Goal: Ask a question: Seek information or help from site administrators or community

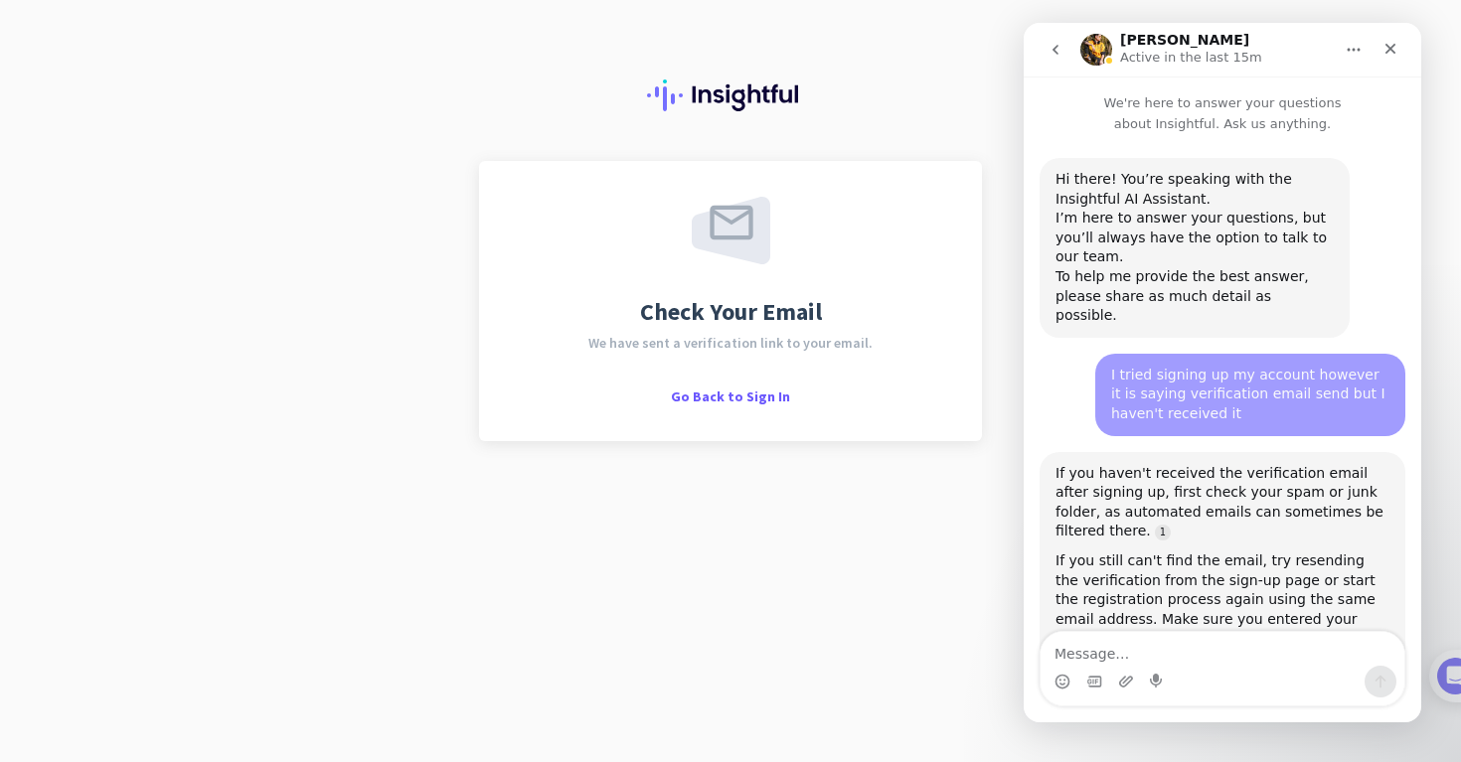
scroll to position [1775, 0]
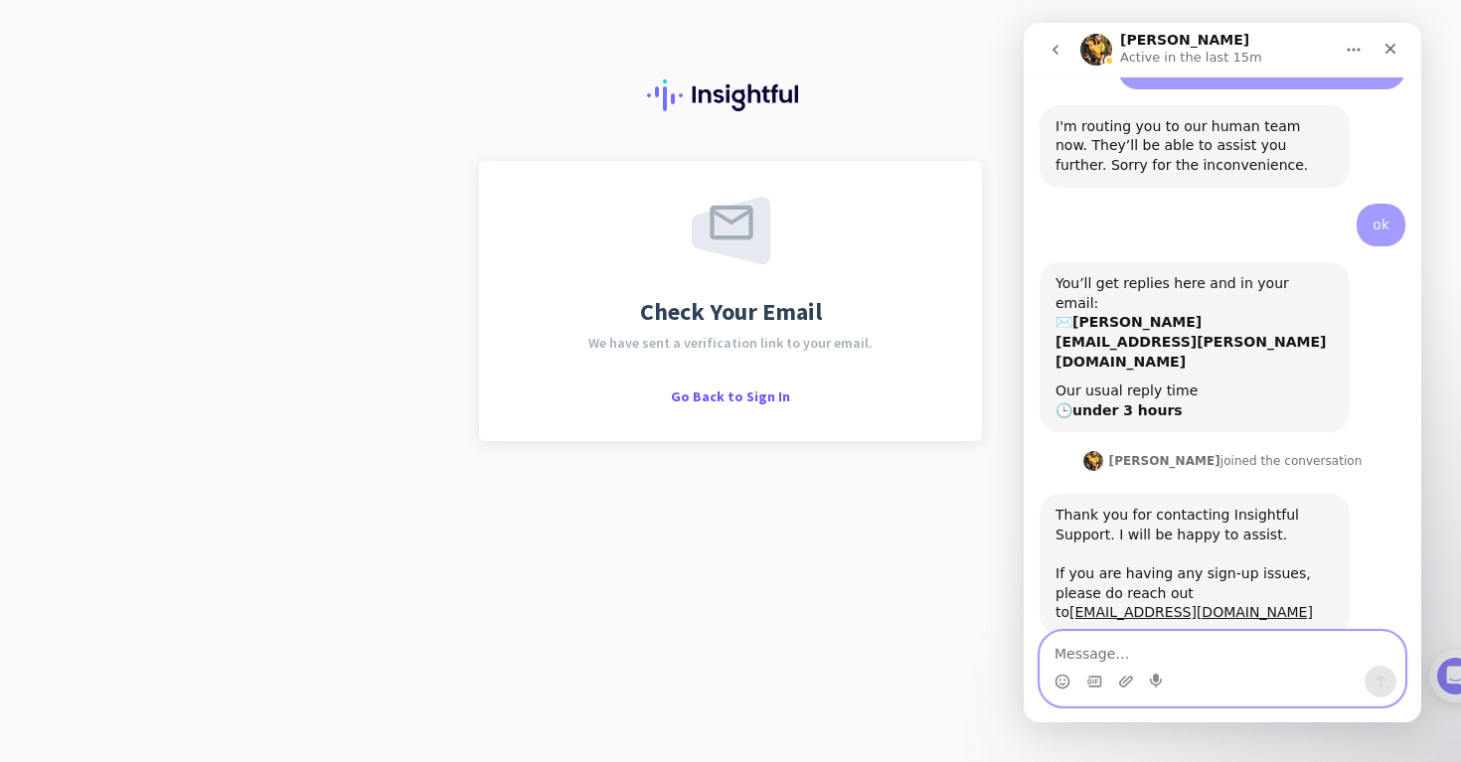
click at [1126, 653] on textarea "Message…" at bounding box center [1223, 649] width 364 height 34
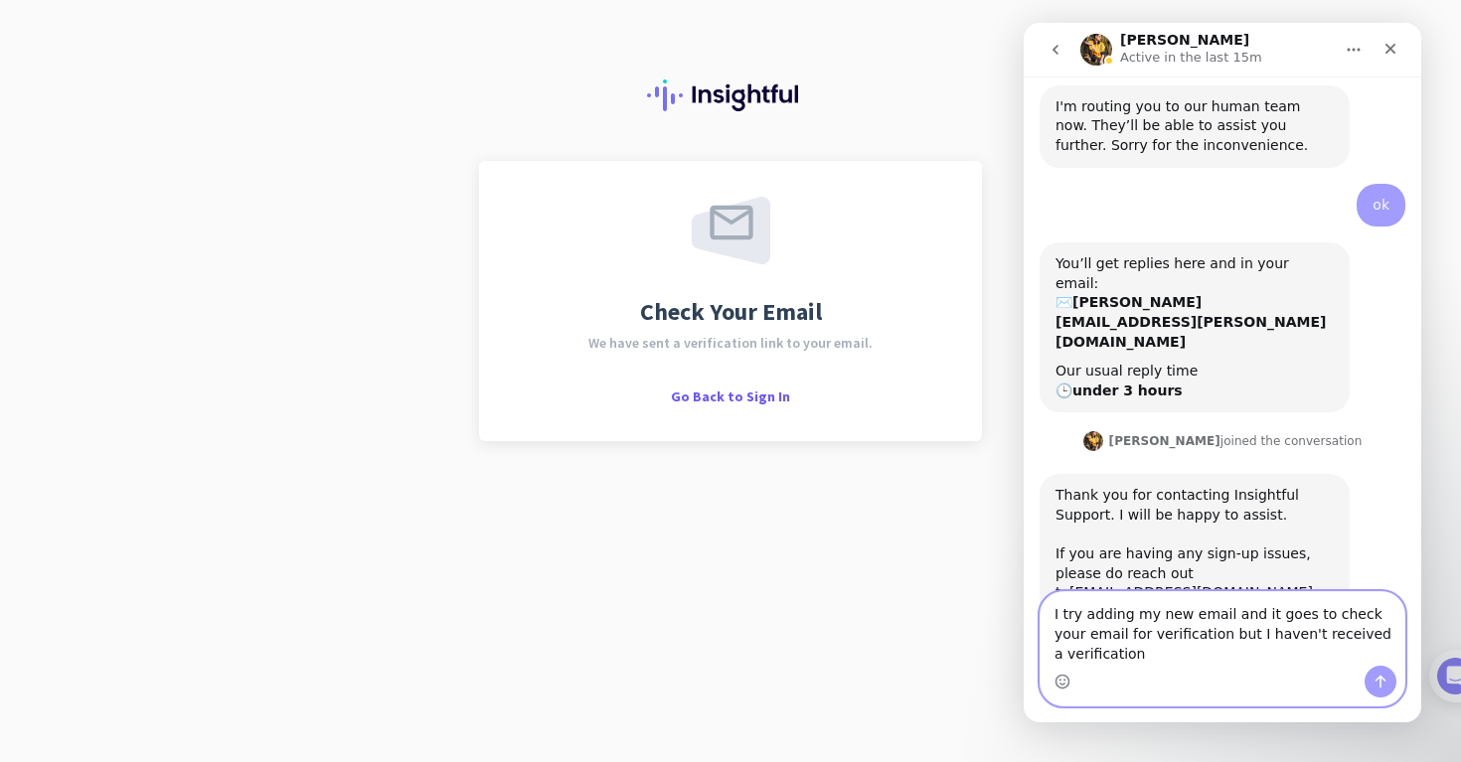
scroll to position [1815, 0]
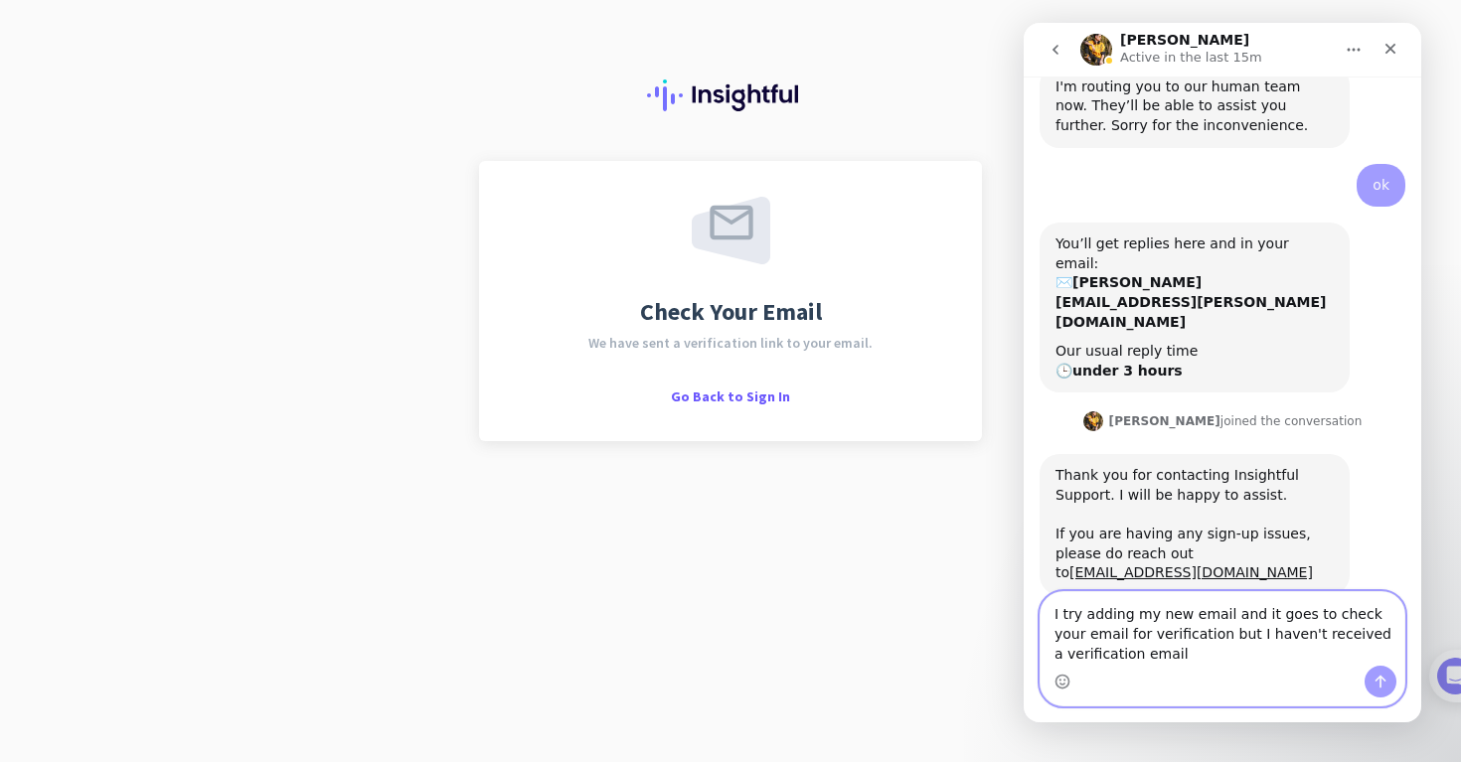
type textarea "I try adding my new email and it goes to check your email for verification but …"
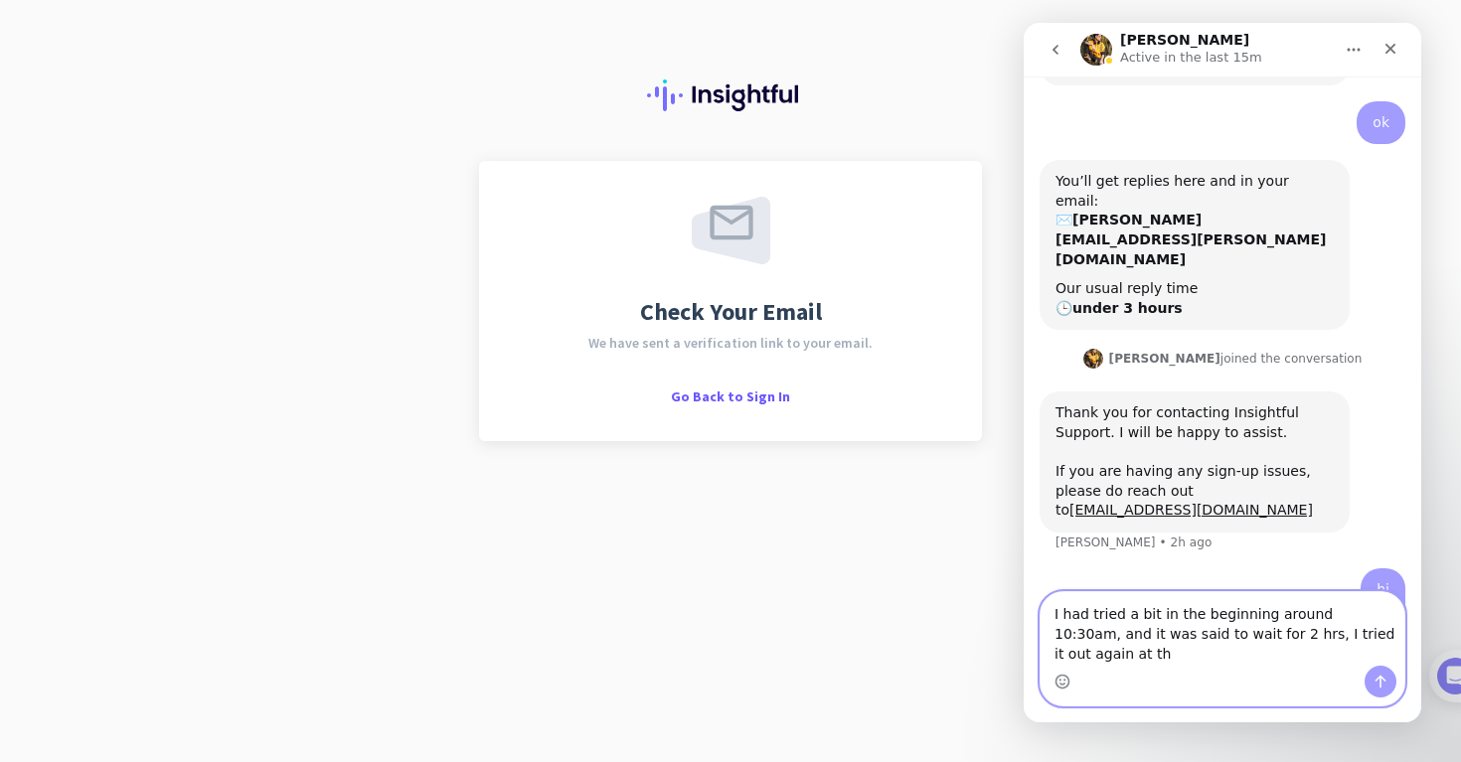
scroll to position [1897, 0]
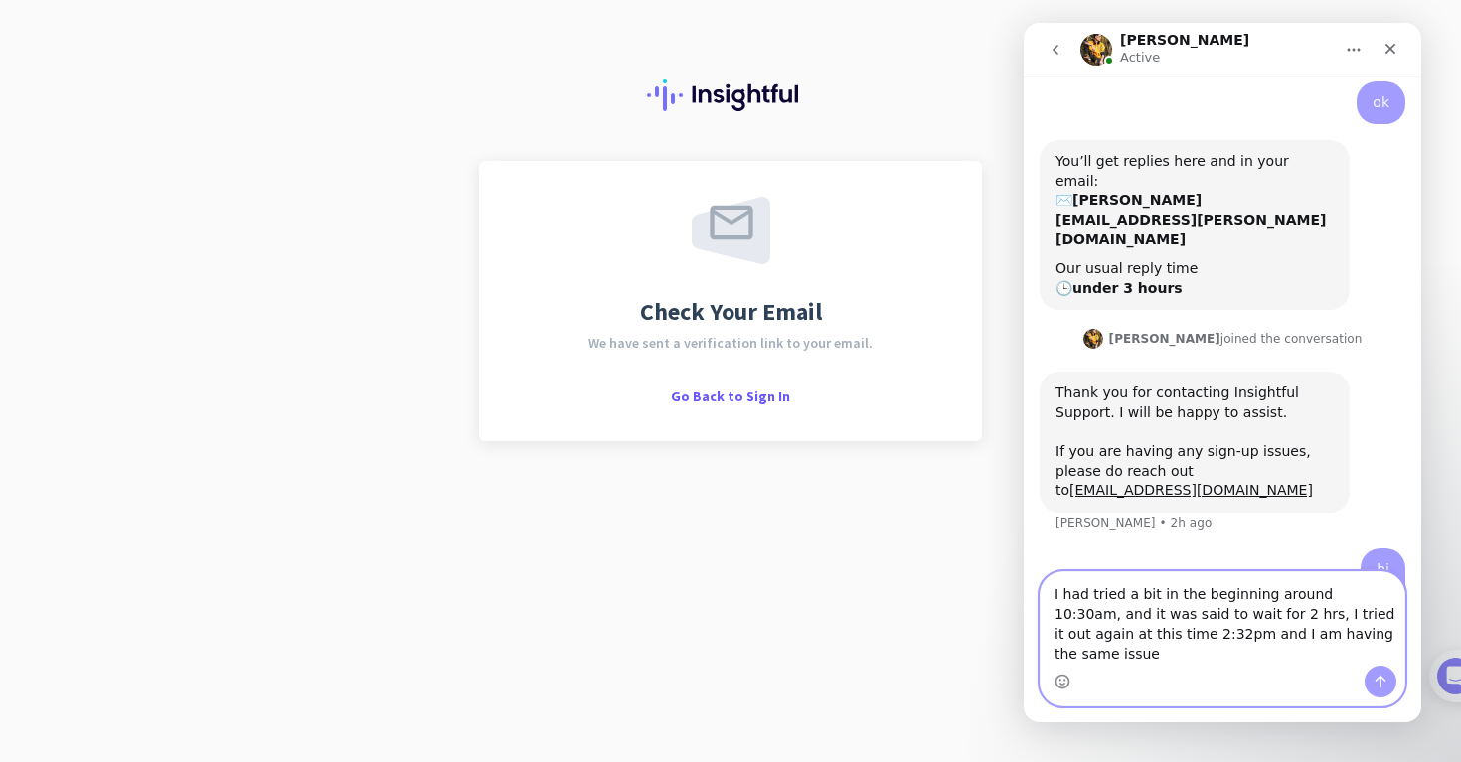
type textarea "I had tried a bit in the beginning around 10:30am, and it was said to wait for …"
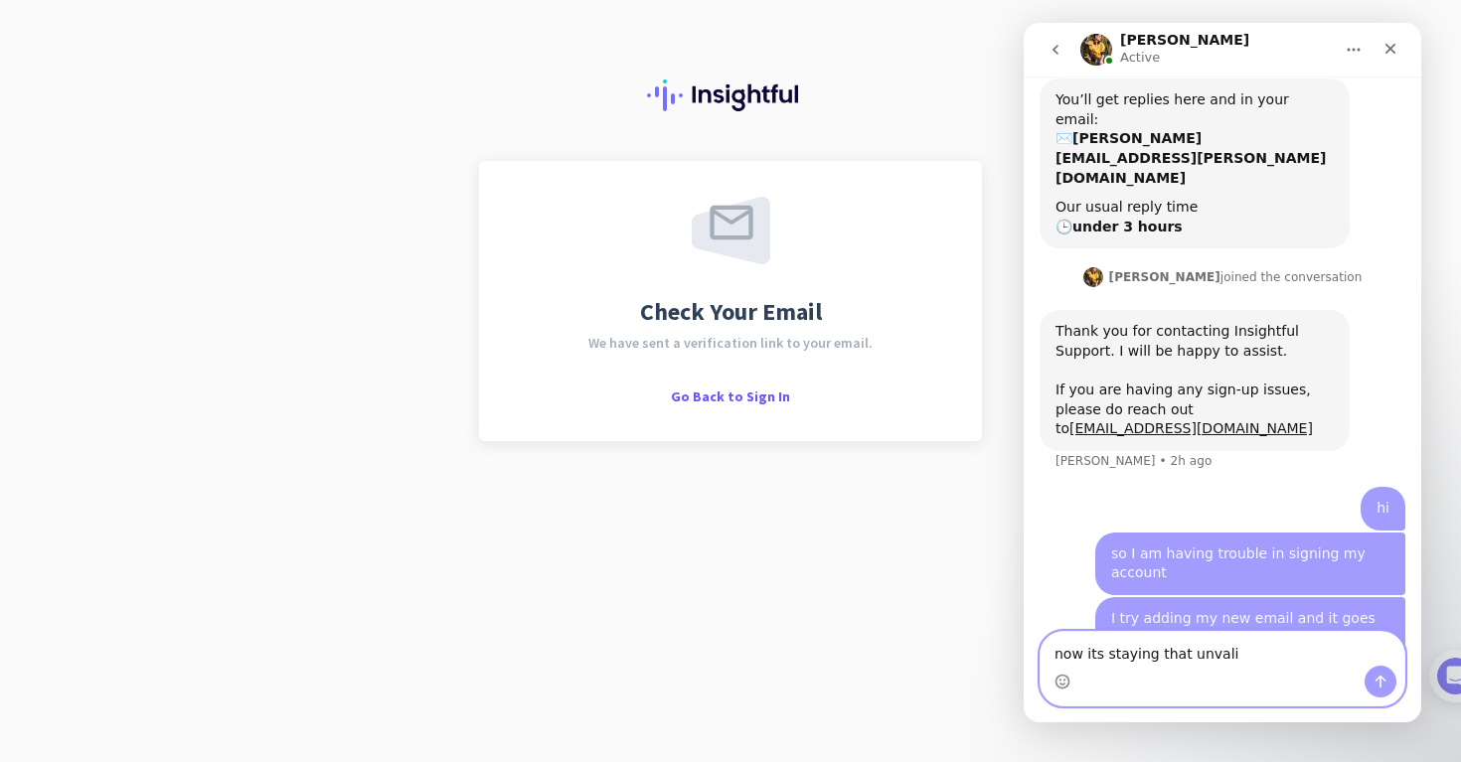
type textarea "now its staying that unvalid"
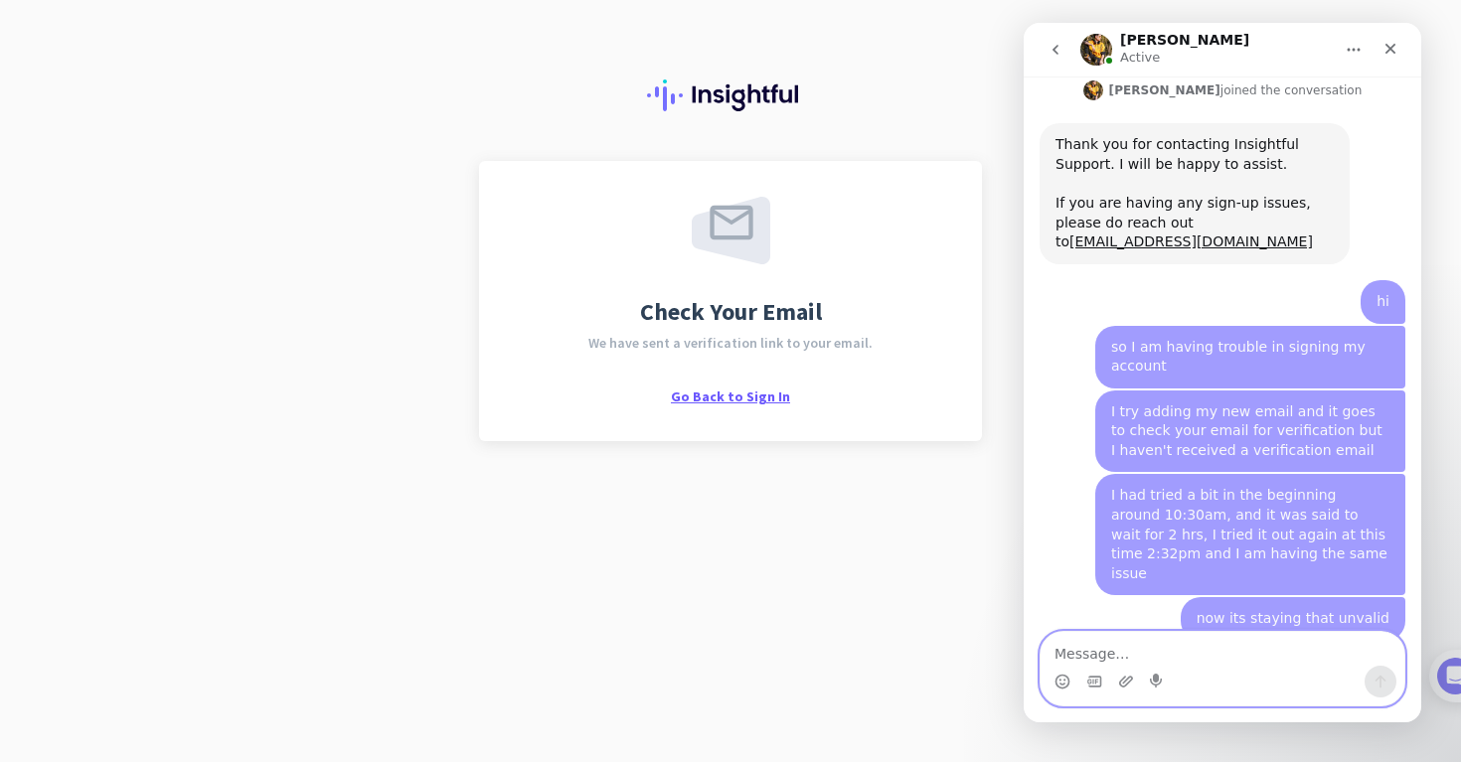
scroll to position [2175, 0]
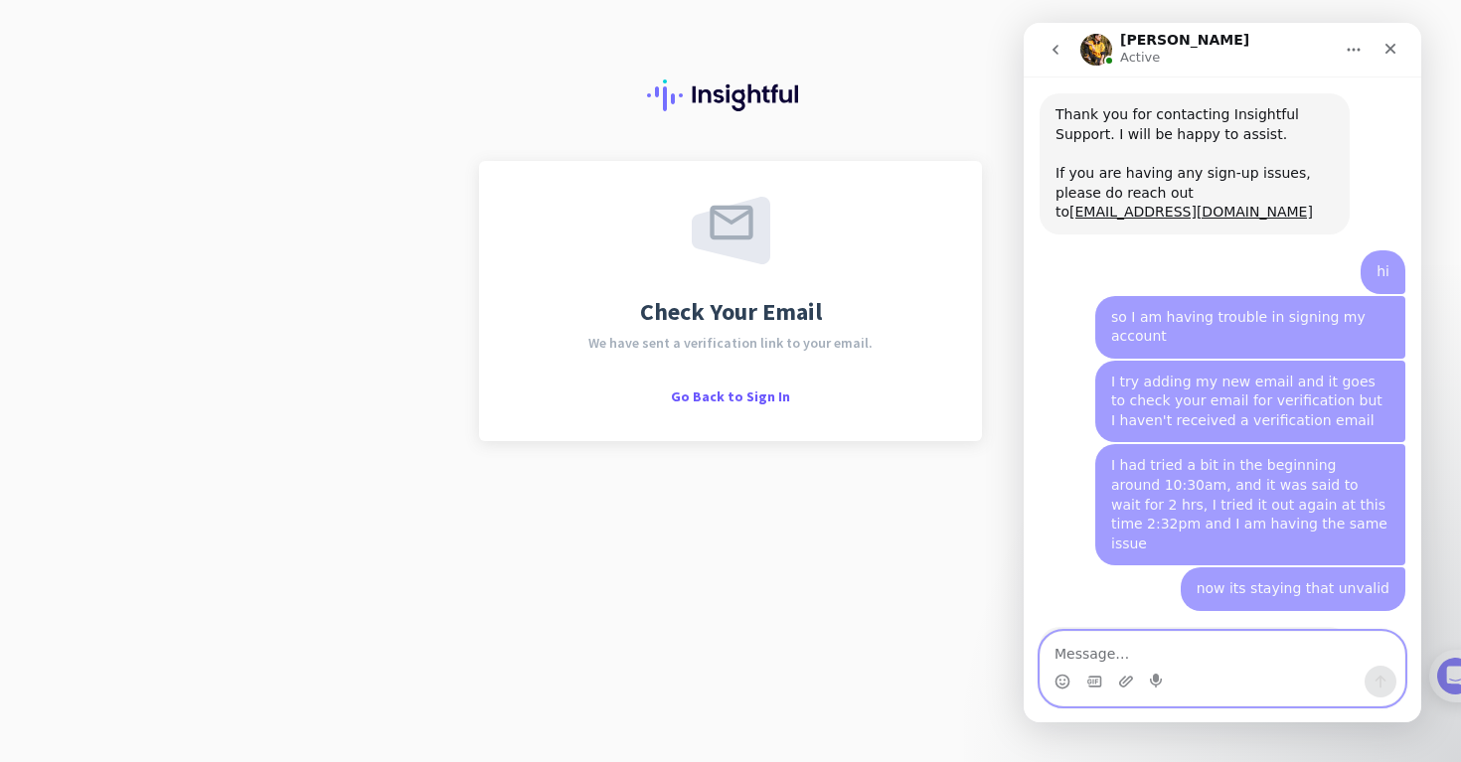
click at [1106, 655] on textarea "Message…" at bounding box center [1223, 649] width 364 height 34
type textarea "I didn't receive an invitation from them"
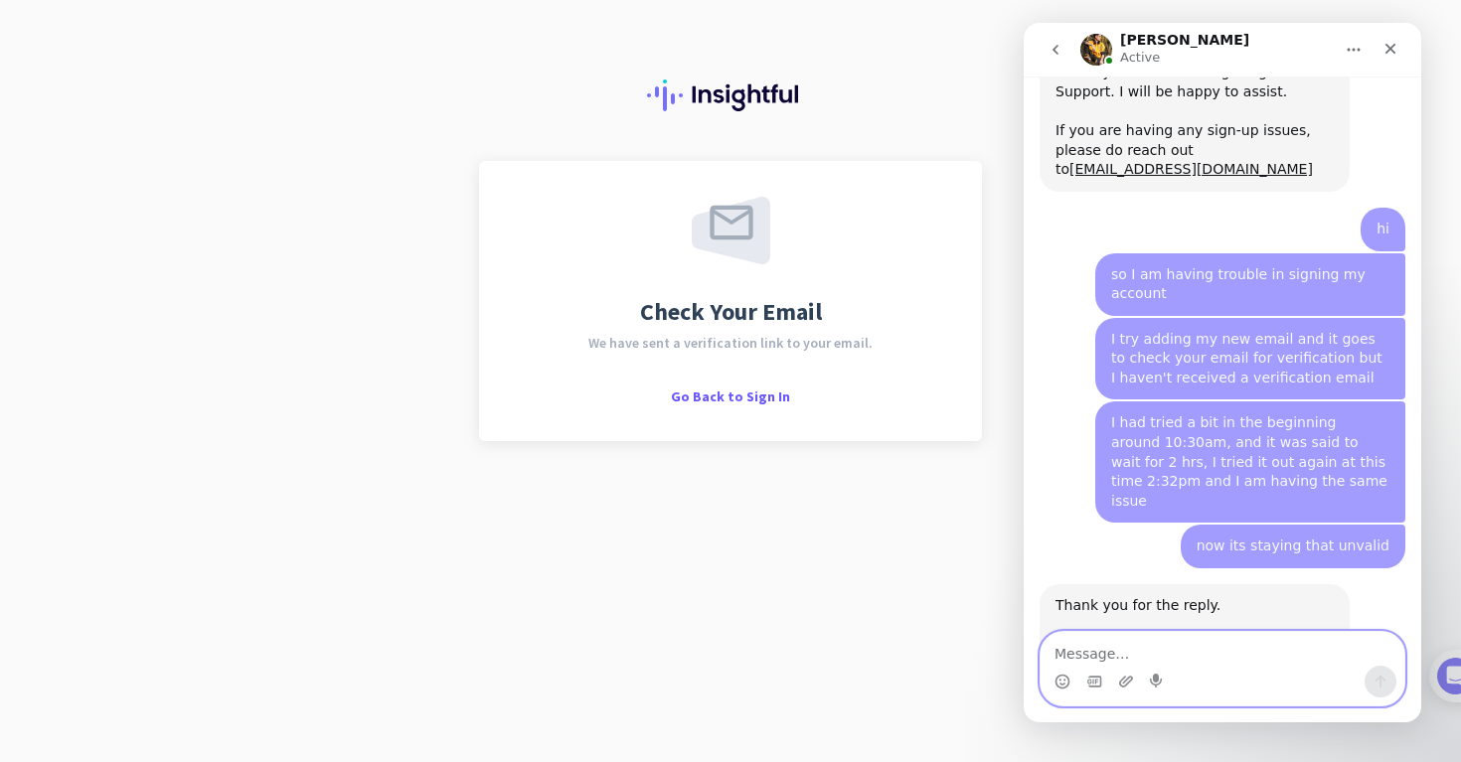
scroll to position [2234, 0]
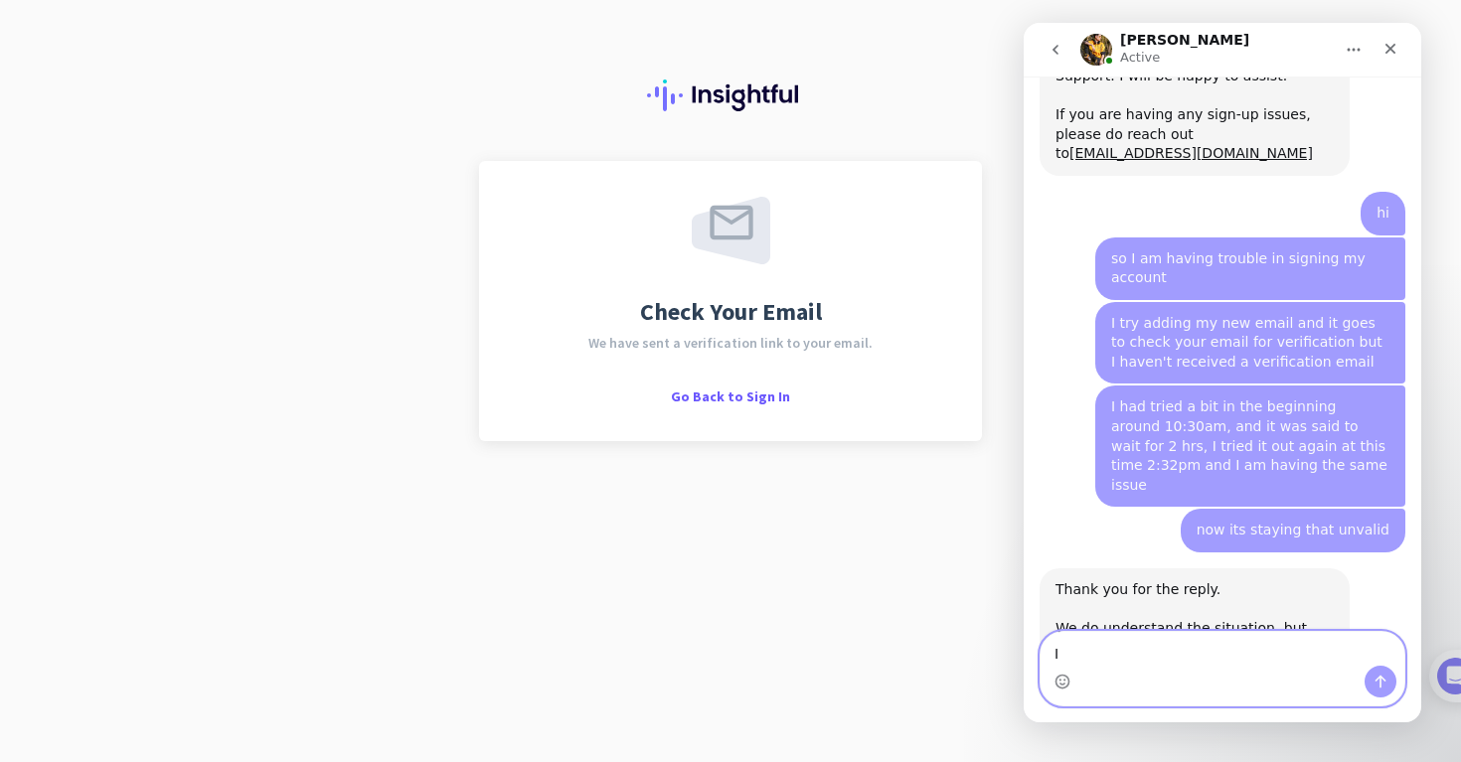
type textarea "I"
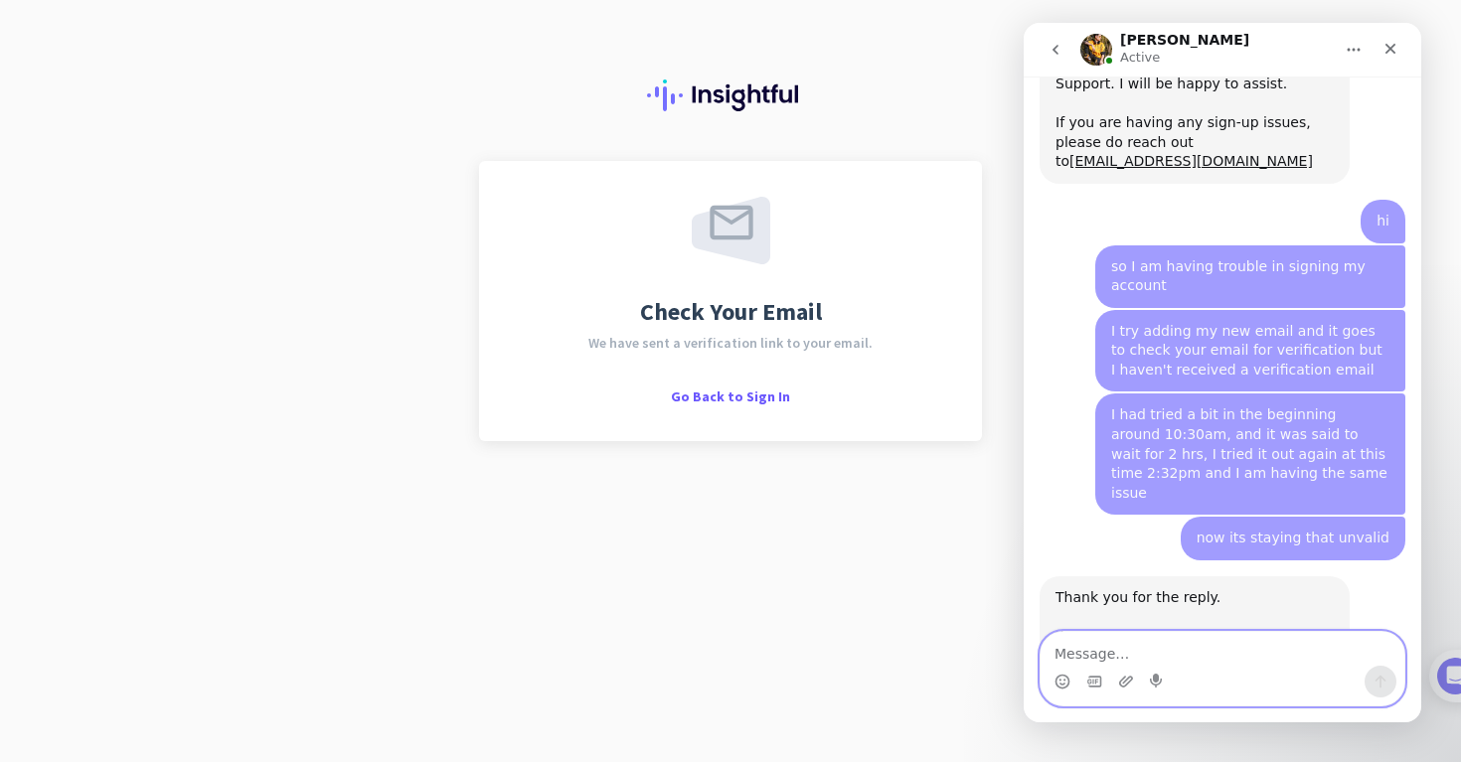
scroll to position [2312, 0]
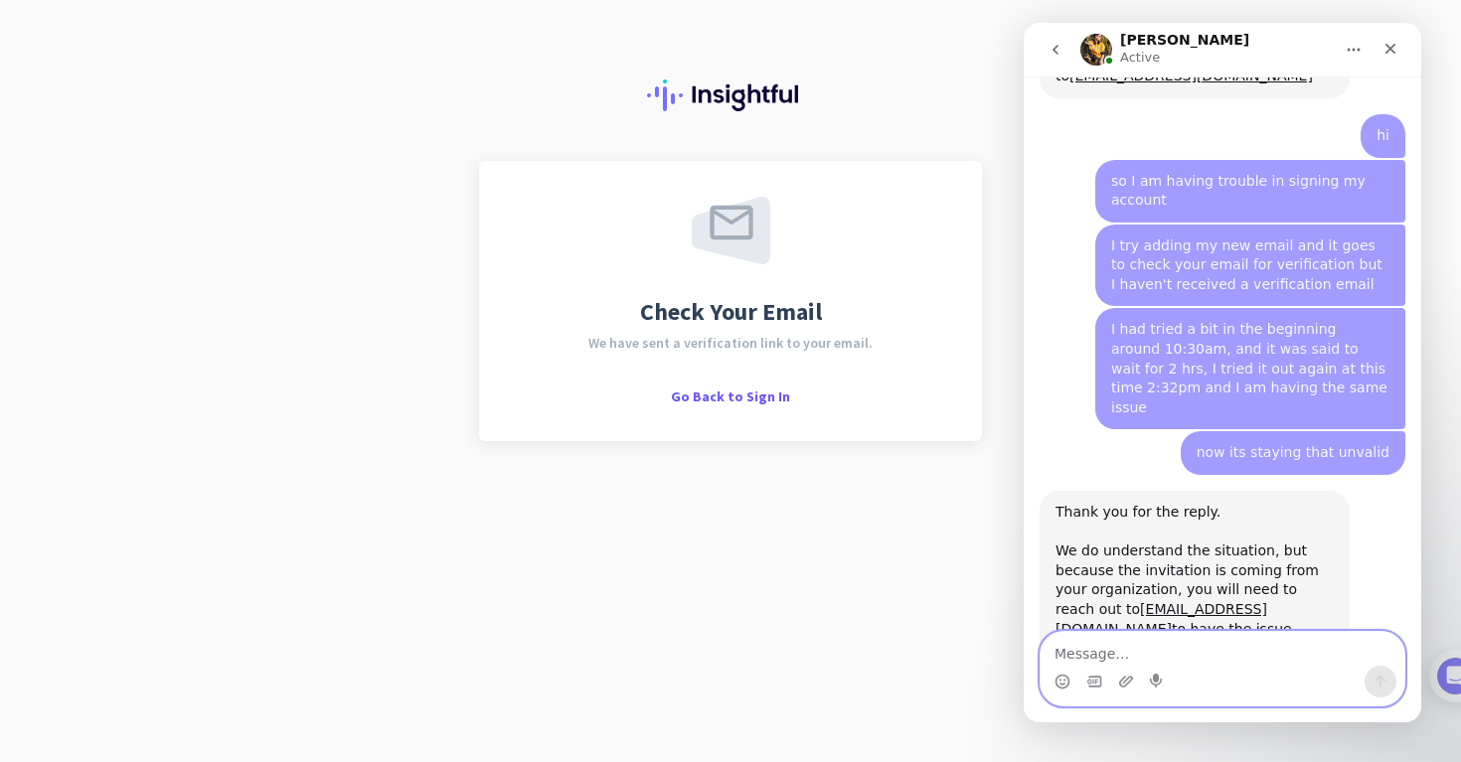
click at [1178, 645] on textarea "Message…" at bounding box center [1223, 649] width 364 height 34
click at [1196, 646] on textarea "Message…" at bounding box center [1223, 649] width 364 height 34
type textarea "I"
type textarea "Mercor"
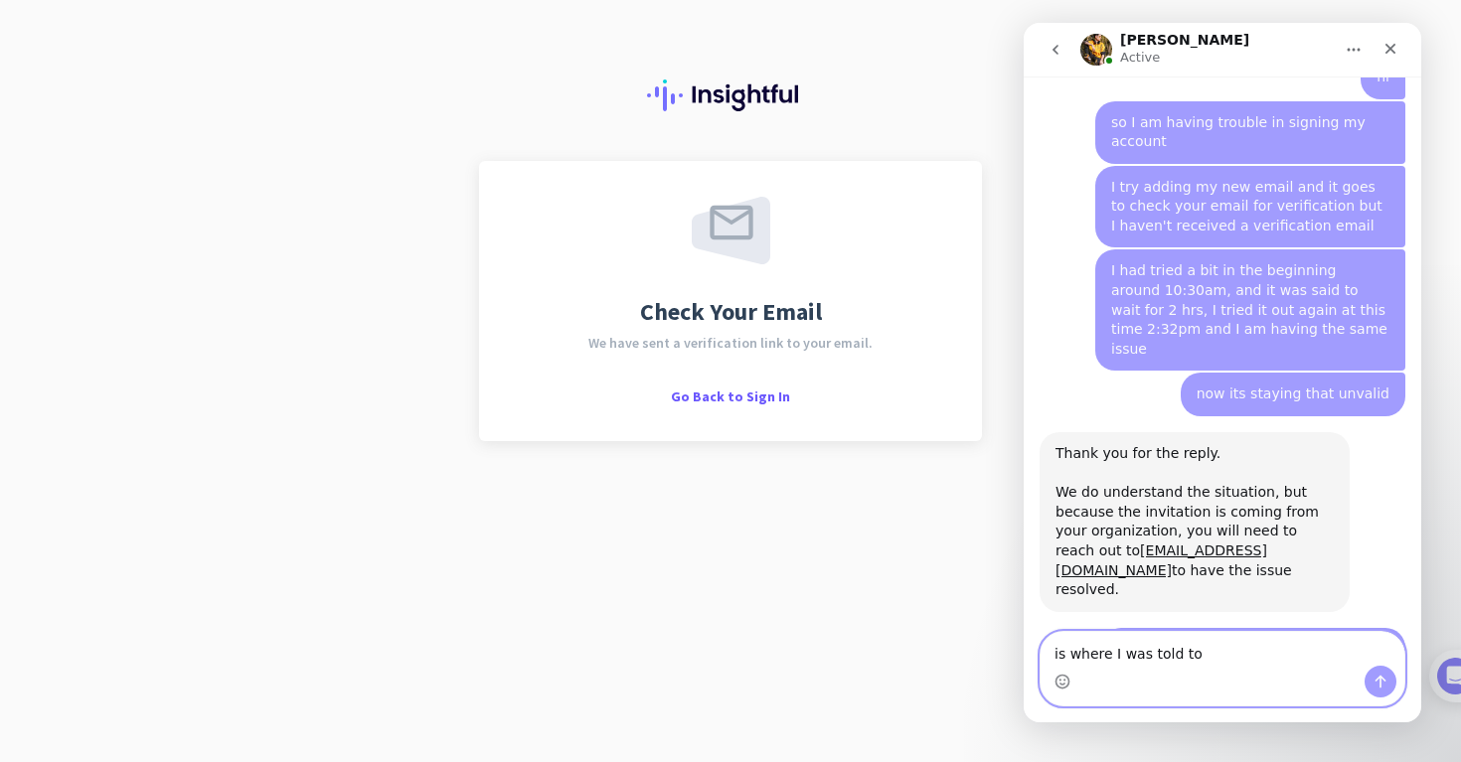
scroll to position [2447, 0]
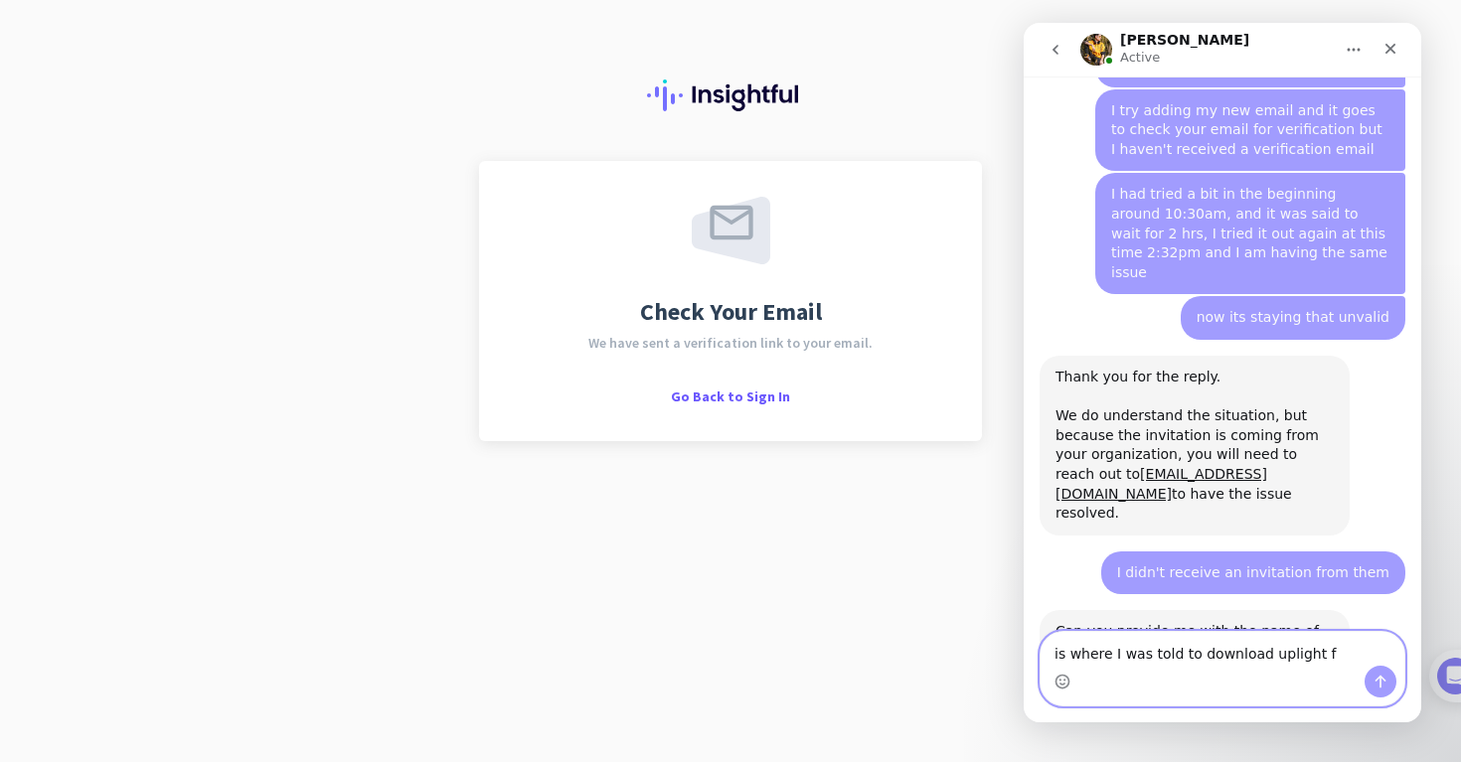
drag, startPoint x: 1320, startPoint y: 650, endPoint x: 1262, endPoint y: 652, distance: 57.7
click at [1262, 652] on textarea "is where I was told to download uplight f" at bounding box center [1223, 649] width 364 height 34
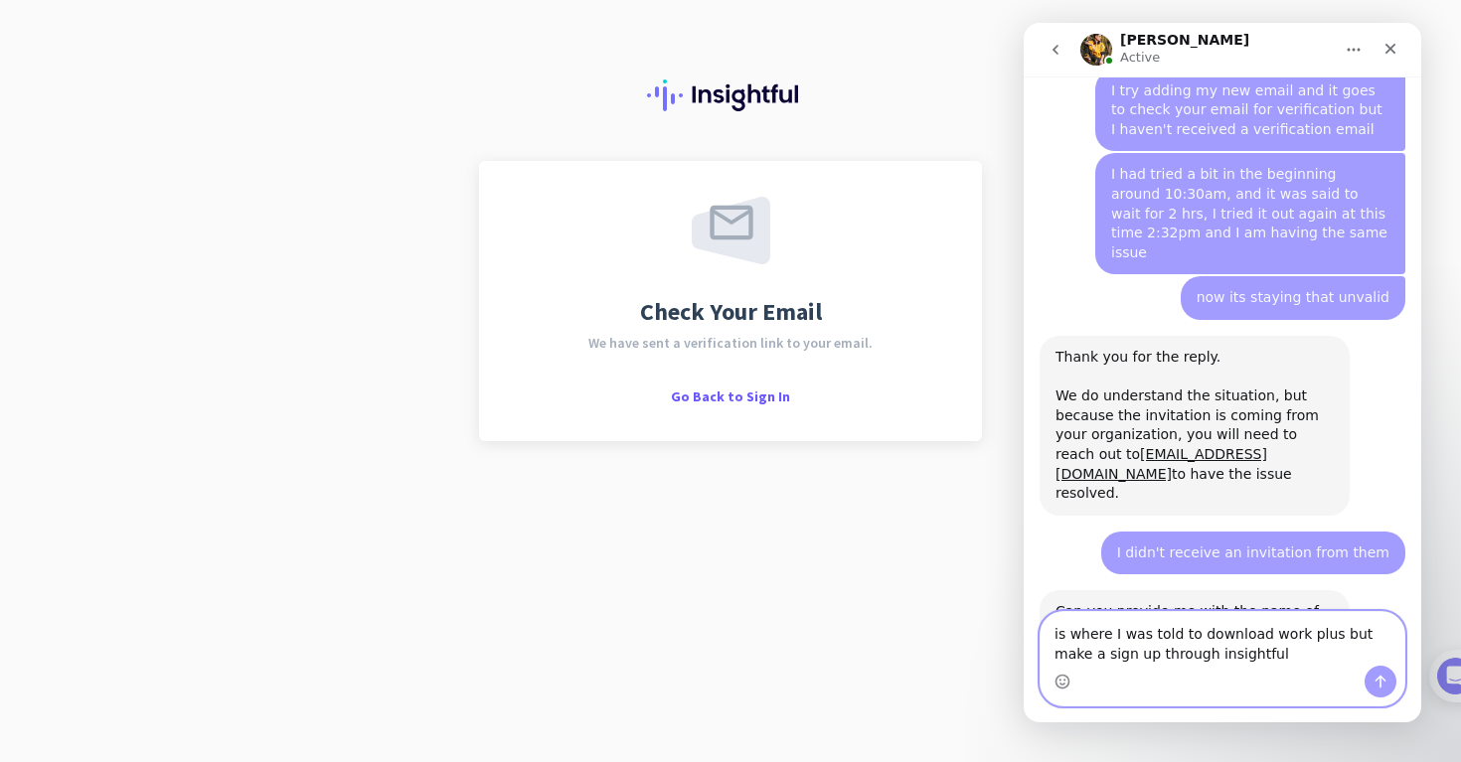
type textarea "is where I was told to download work plus but make a sign up through insightful"
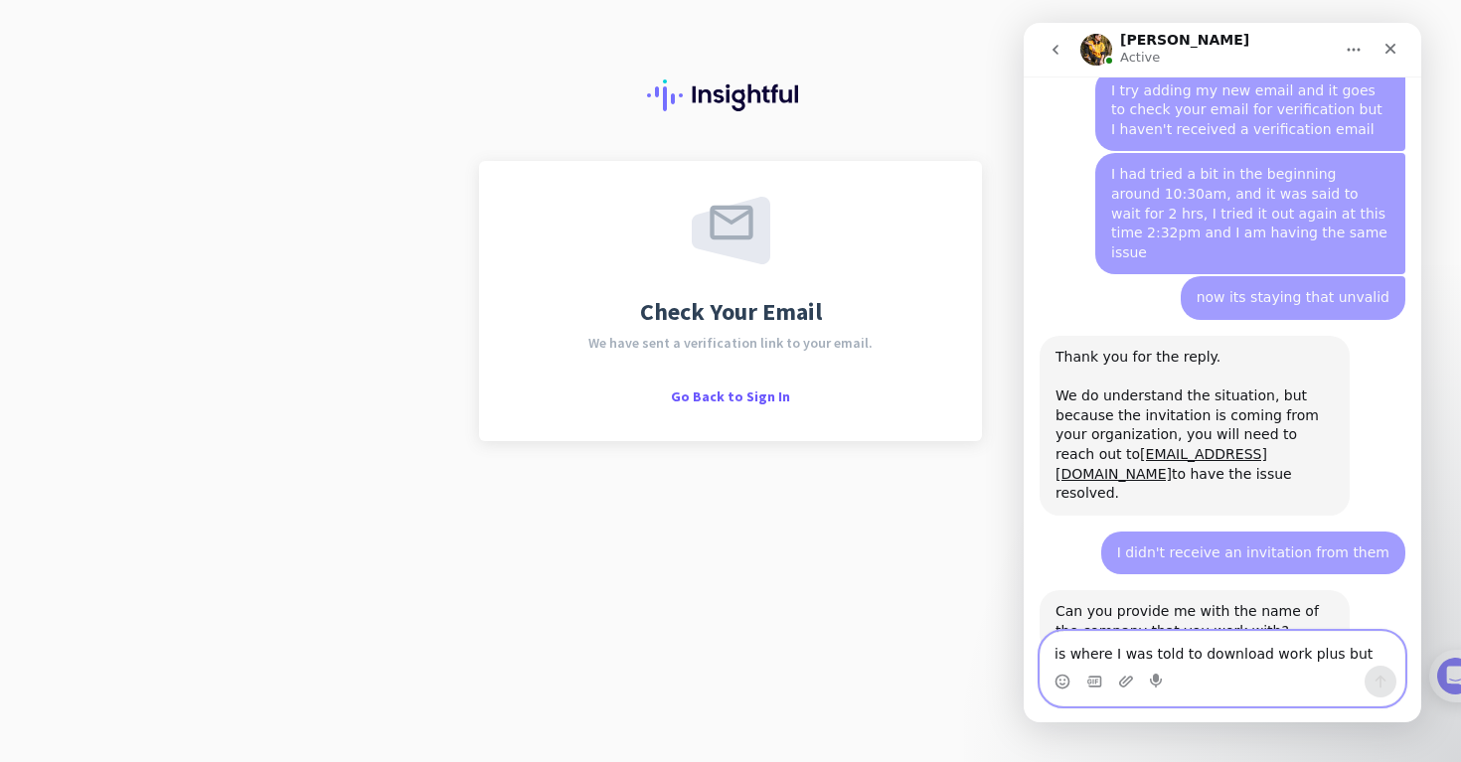
scroll to position [2510, 0]
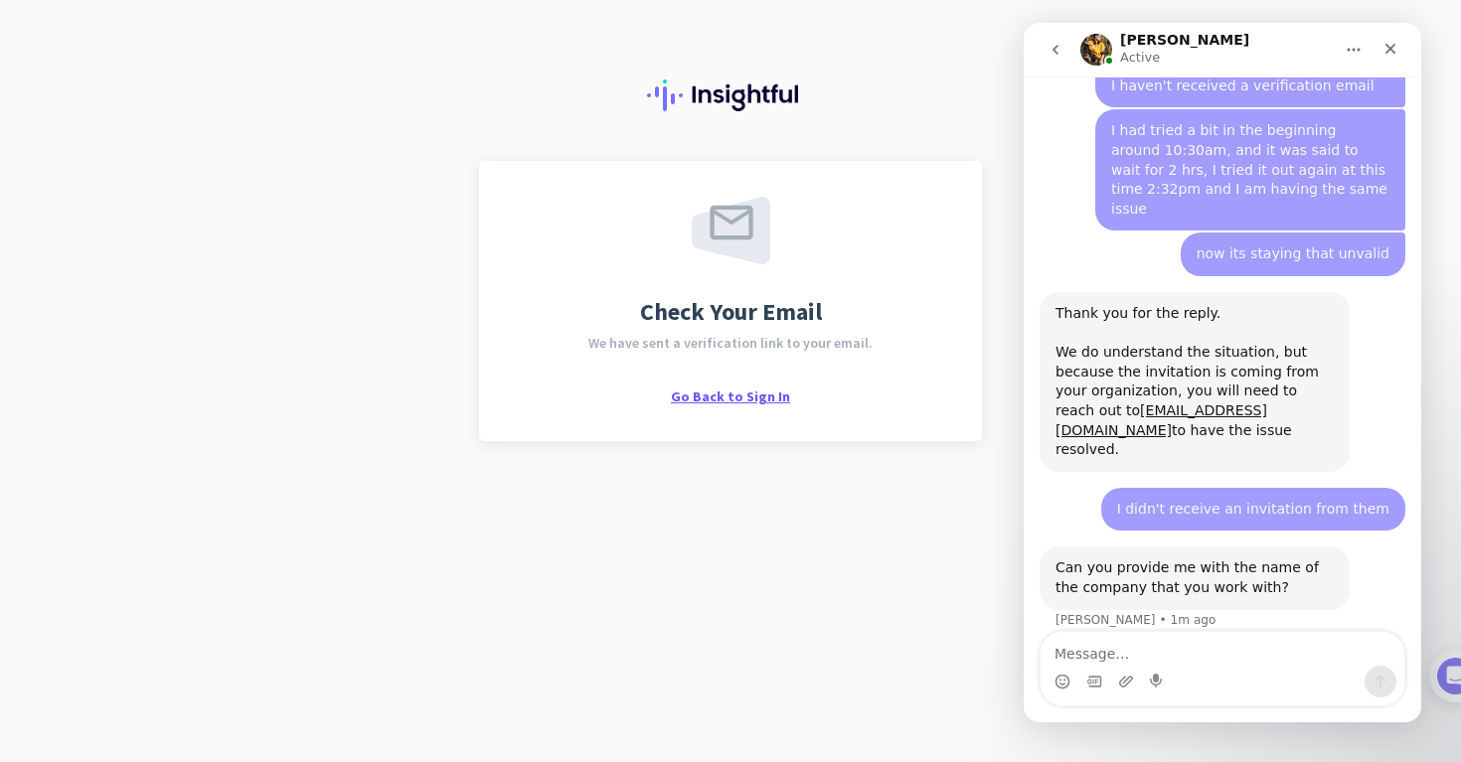
click at [758, 395] on span "Go Back to Sign In" at bounding box center [730, 397] width 119 height 18
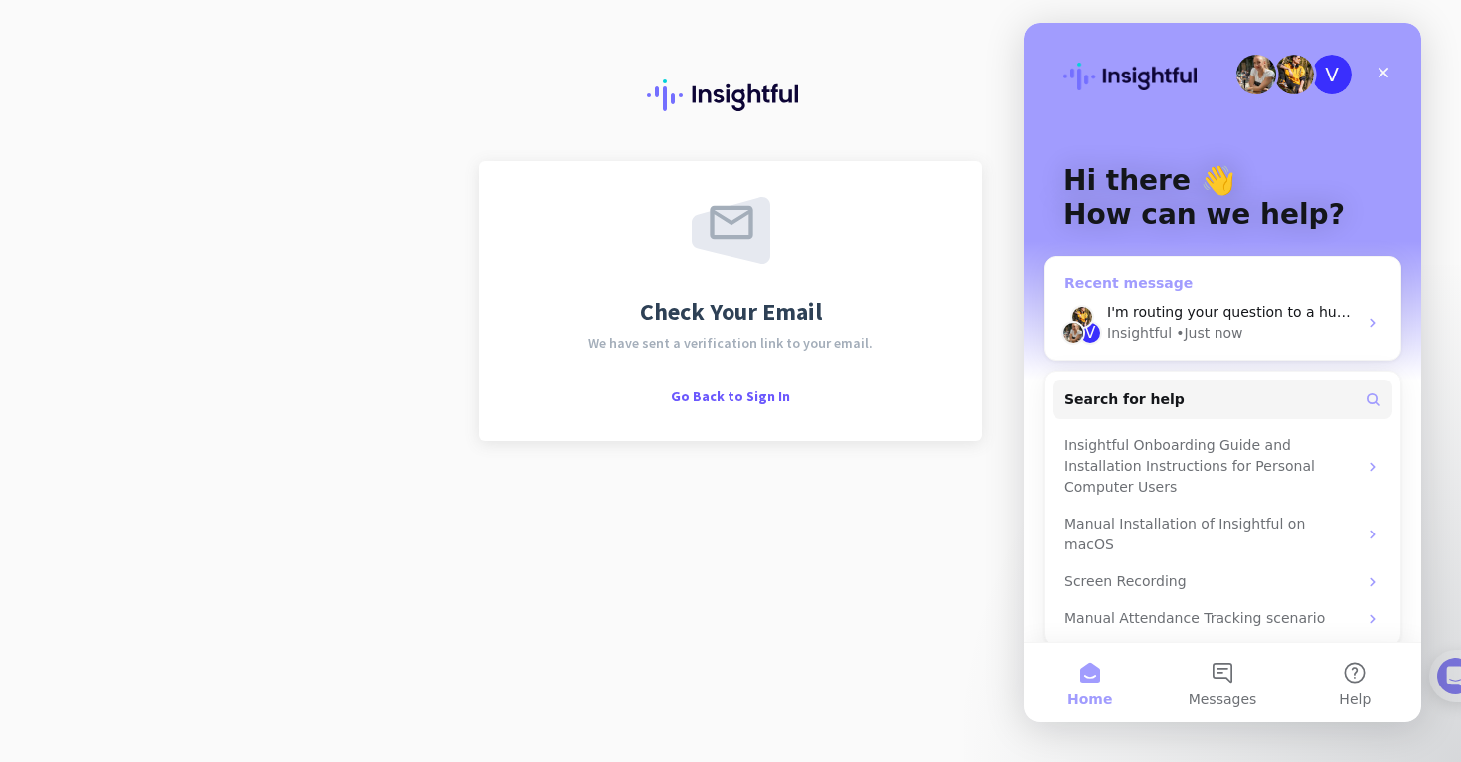
click at [1219, 314] on span "I'm routing your question to a human agent now to assist you further. Sorry for…" at bounding box center [1452, 312] width 690 height 16
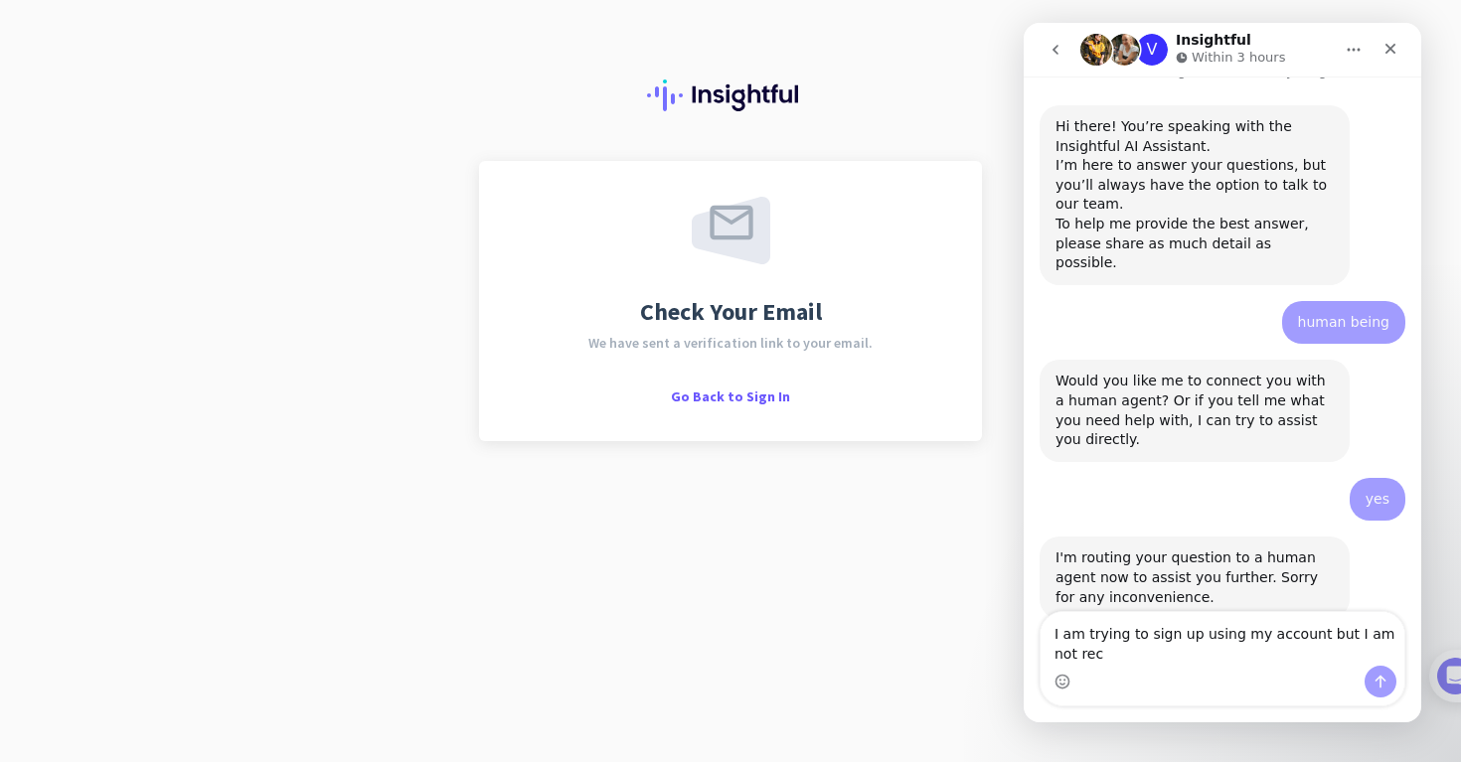
scroll to position [73, 0]
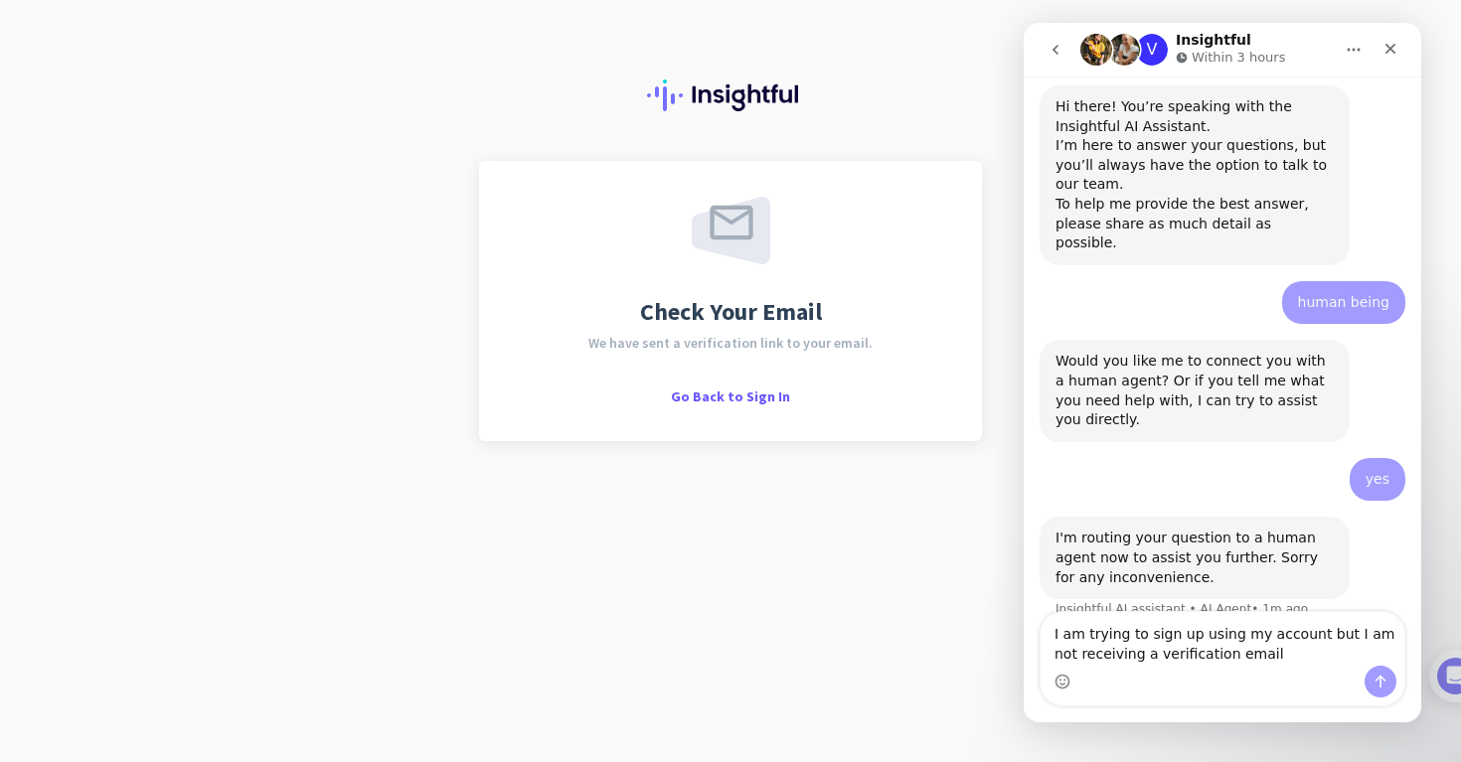
type textarea "I am trying to sign up using my account but I am not receiving a verification e…"
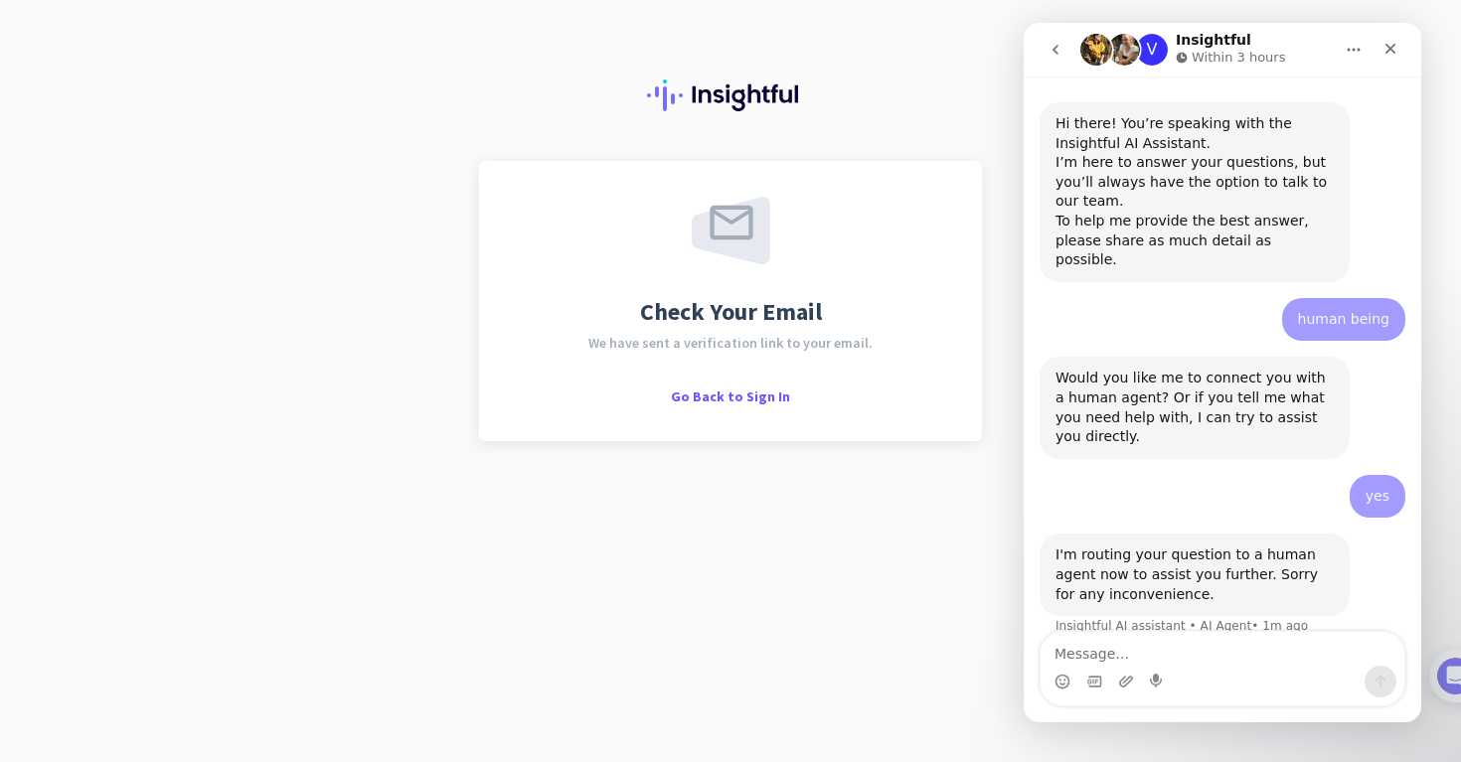
scroll to position [130, 0]
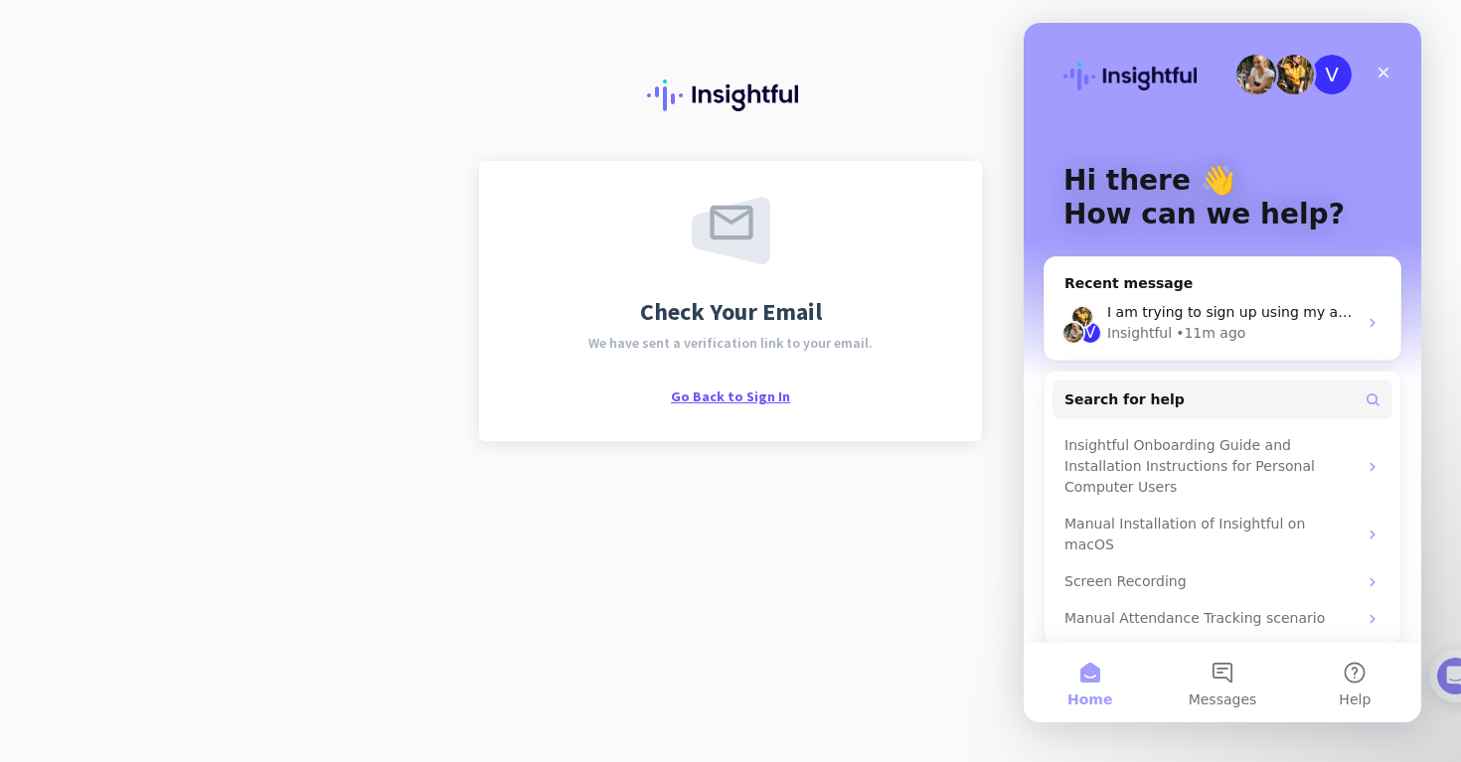
click at [727, 395] on span "Go Back to Sign In" at bounding box center [730, 397] width 119 height 18
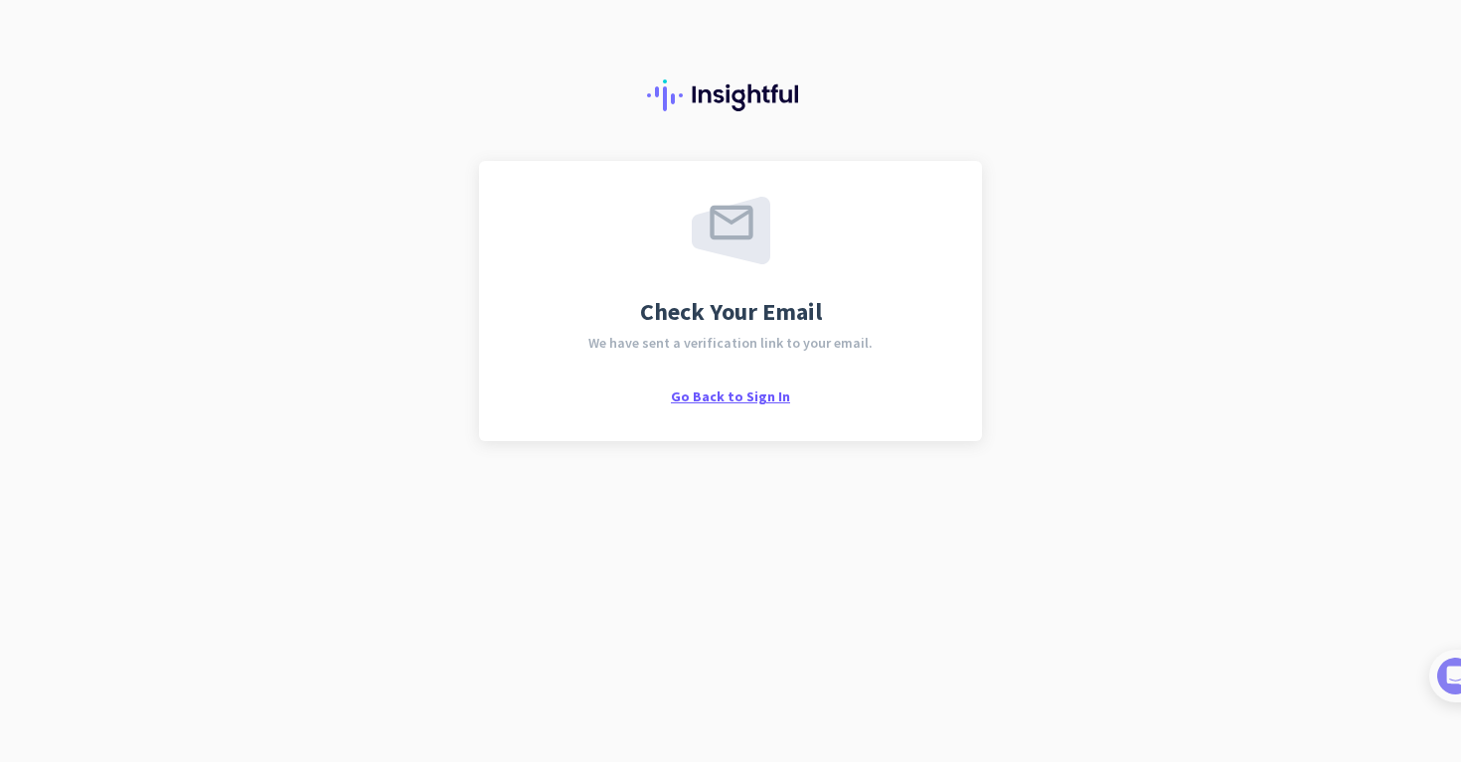
click at [752, 399] on span "Go Back to Sign In" at bounding box center [730, 397] width 119 height 18
